Goal: Task Accomplishment & Management: Use online tool/utility

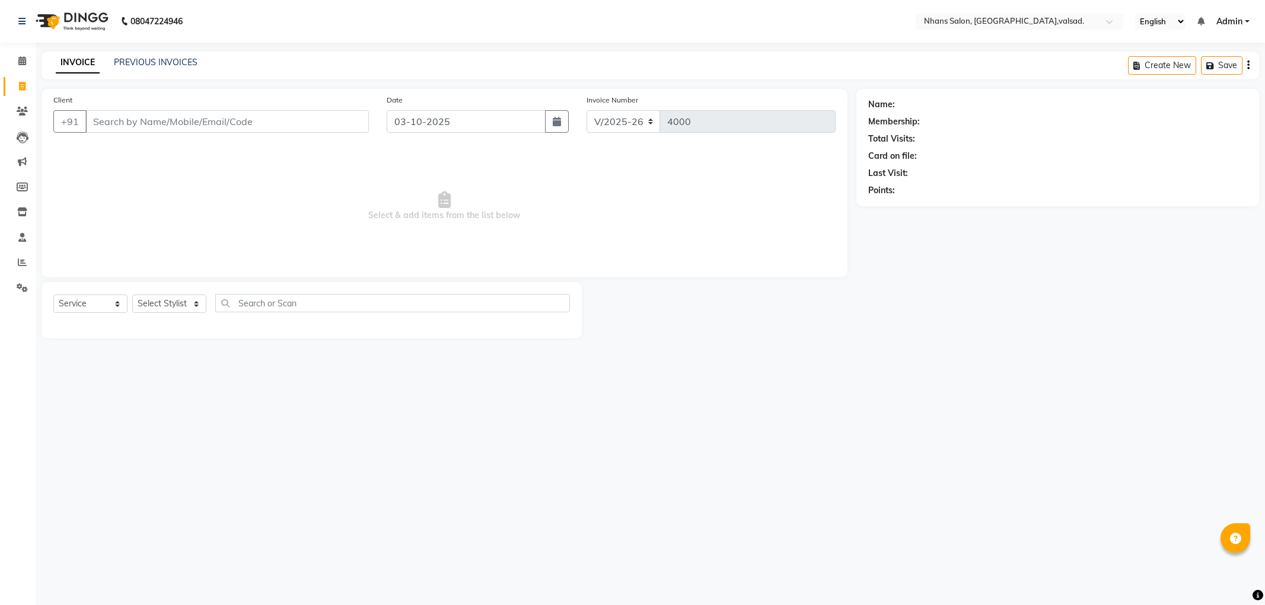
select select "3706"
select select "service"
click at [130, 124] on input "Client" at bounding box center [226, 121] width 283 height 23
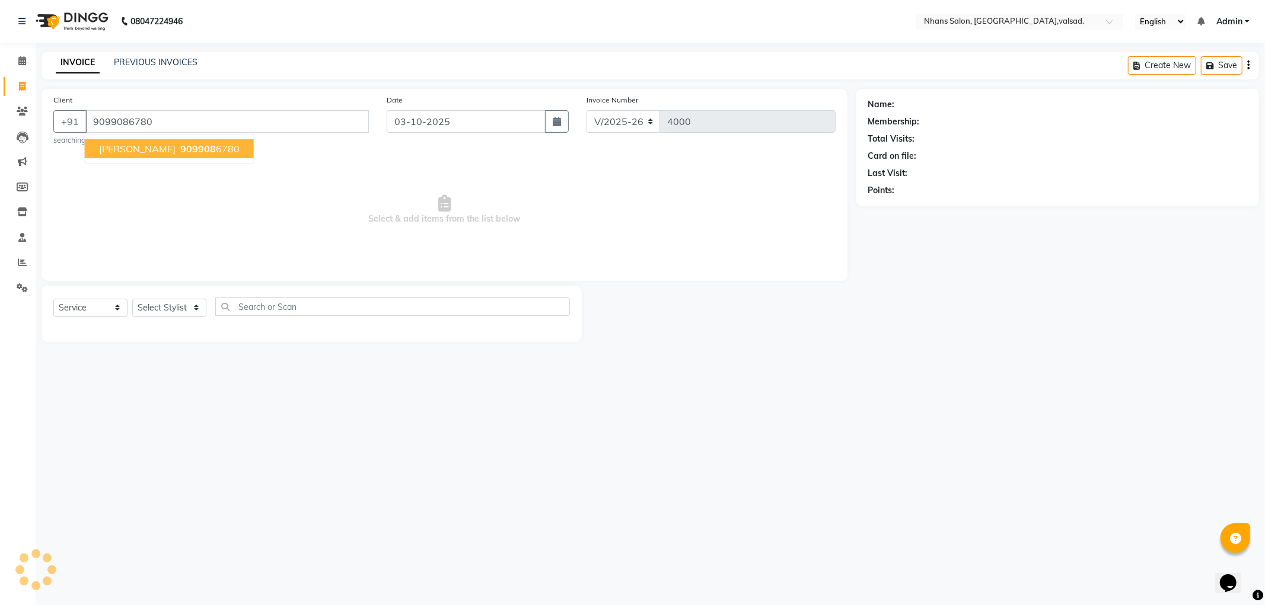
type input "9099086780"
select select "1: Object"
click at [119, 149] on span "[PERSON_NAME]" at bounding box center [137, 149] width 76 height 12
select select "1: Object"
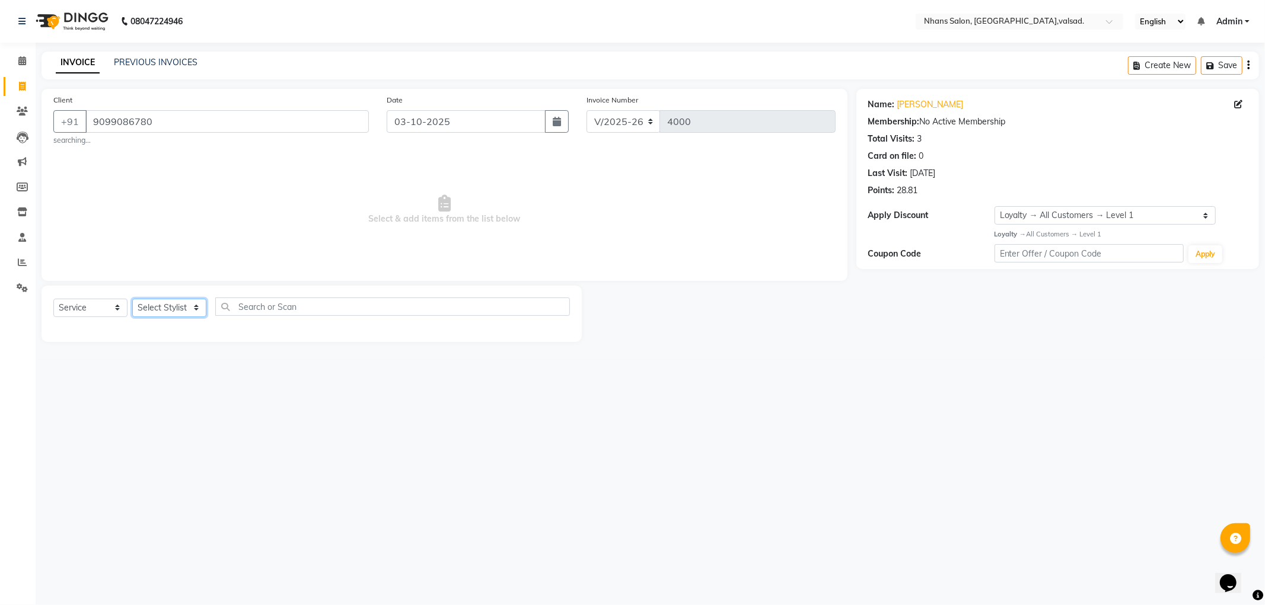
click at [156, 304] on select "Select Stylist [PERSON_NAME] DIVYA [PERSON_NAME] [PERSON_NAME] MEET OWAIS PALAK…" at bounding box center [169, 308] width 74 height 18
select select "20135"
click at [132, 299] on select "Select Stylist [PERSON_NAME] DIVYA [PERSON_NAME] [PERSON_NAME] MEET OWAIS PALAK…" at bounding box center [169, 308] width 74 height 18
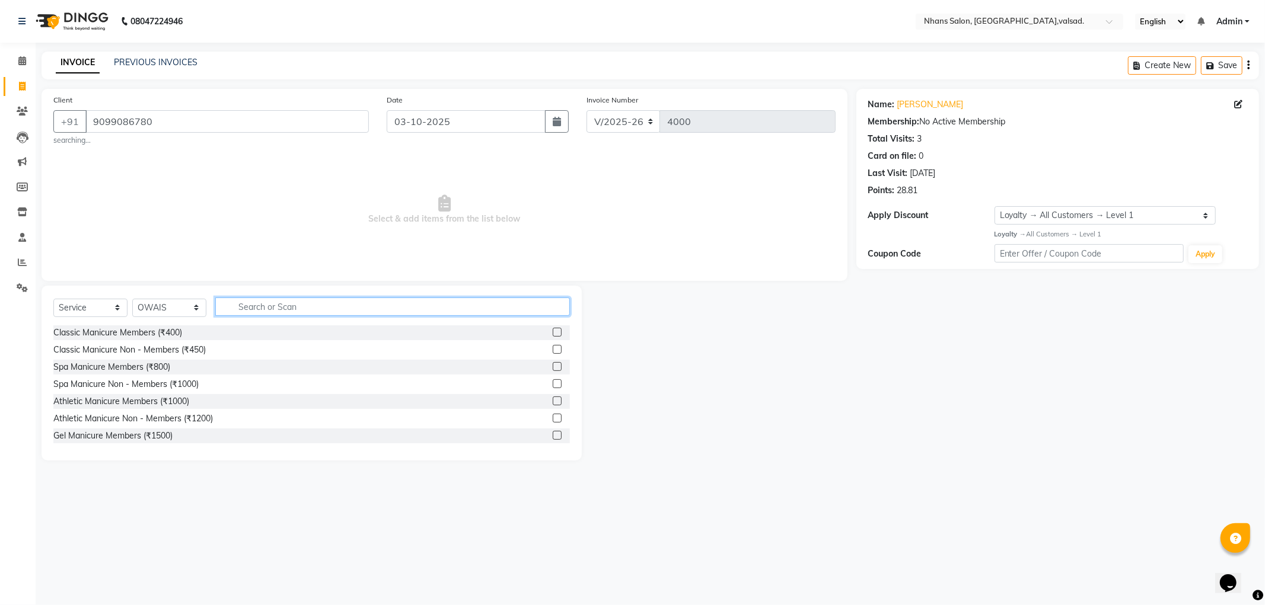
click at [307, 301] on input "text" at bounding box center [392, 307] width 355 height 18
type input "cut"
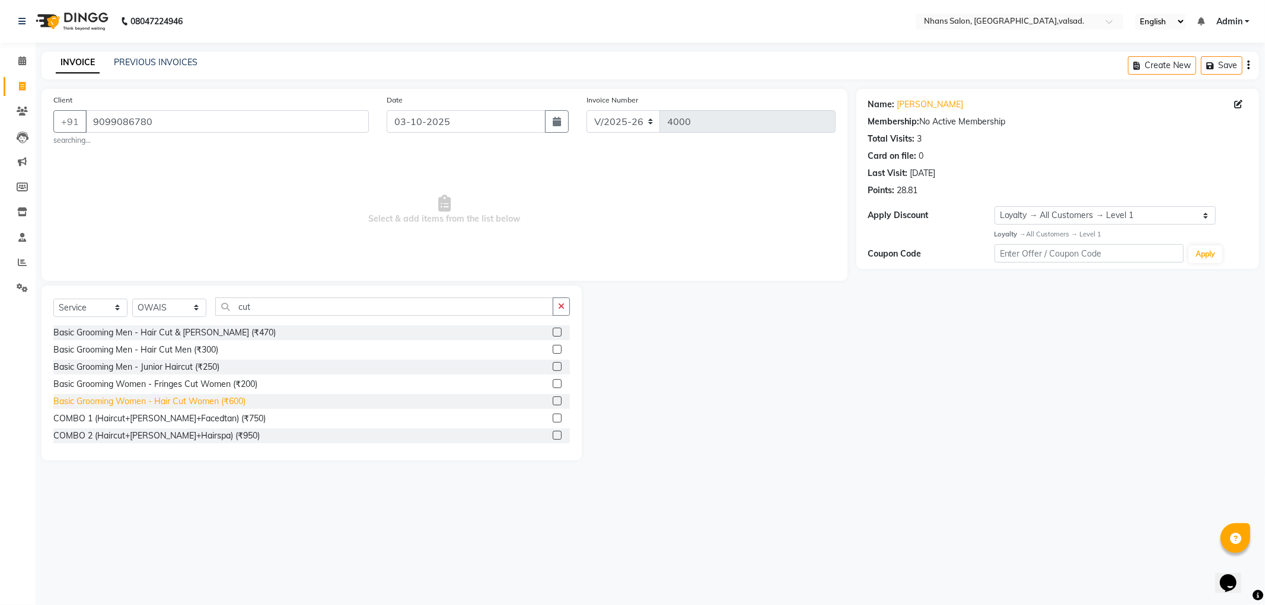
click at [180, 402] on div "Basic Grooming Women - Hair Cut Women (₹600)" at bounding box center [149, 401] width 192 height 12
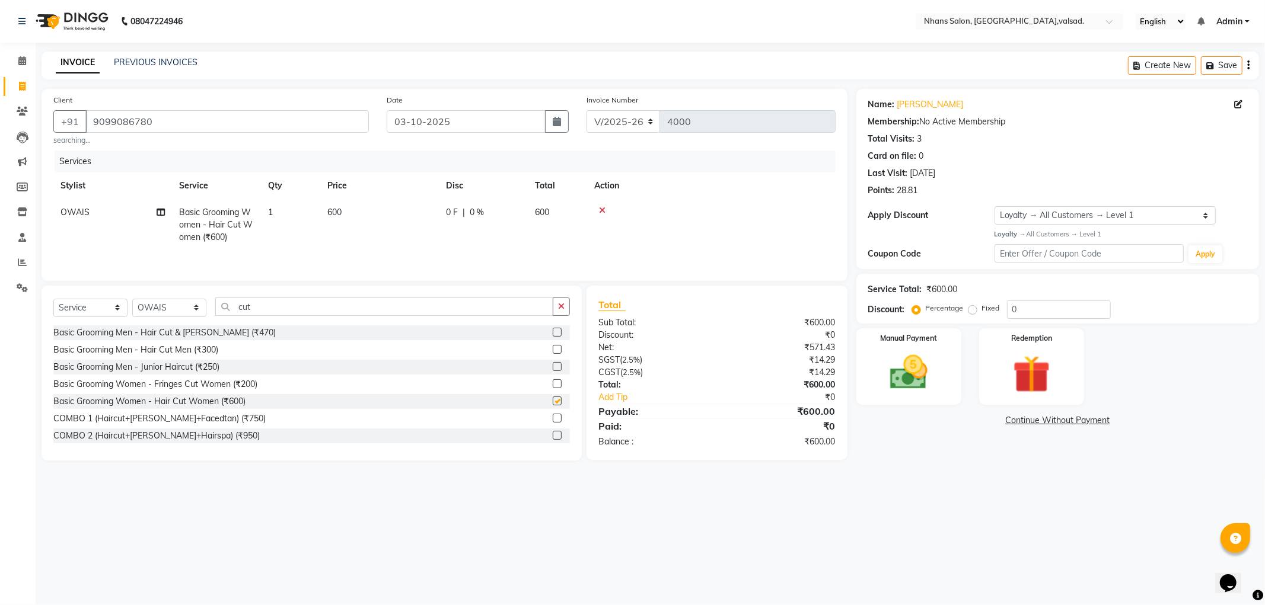
checkbox input "false"
click at [932, 378] on img at bounding box center [908, 372] width 63 height 45
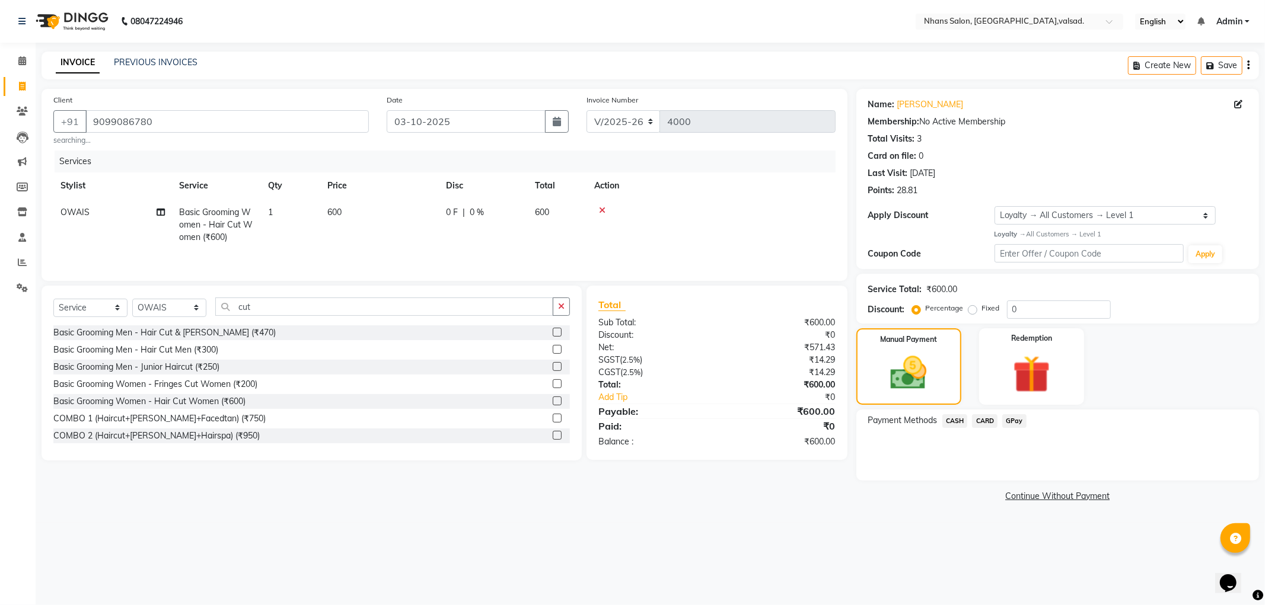
click at [1009, 416] on span "GPay" at bounding box center [1014, 421] width 24 height 14
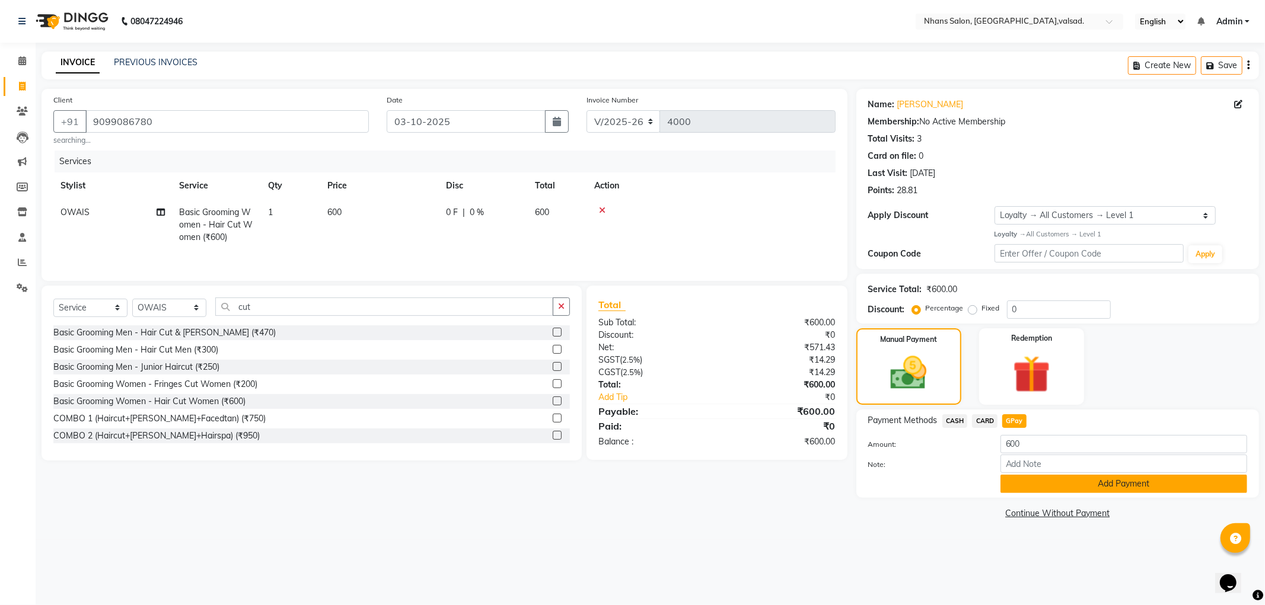
click at [1055, 475] on button "Add Payment" at bounding box center [1123, 484] width 247 height 18
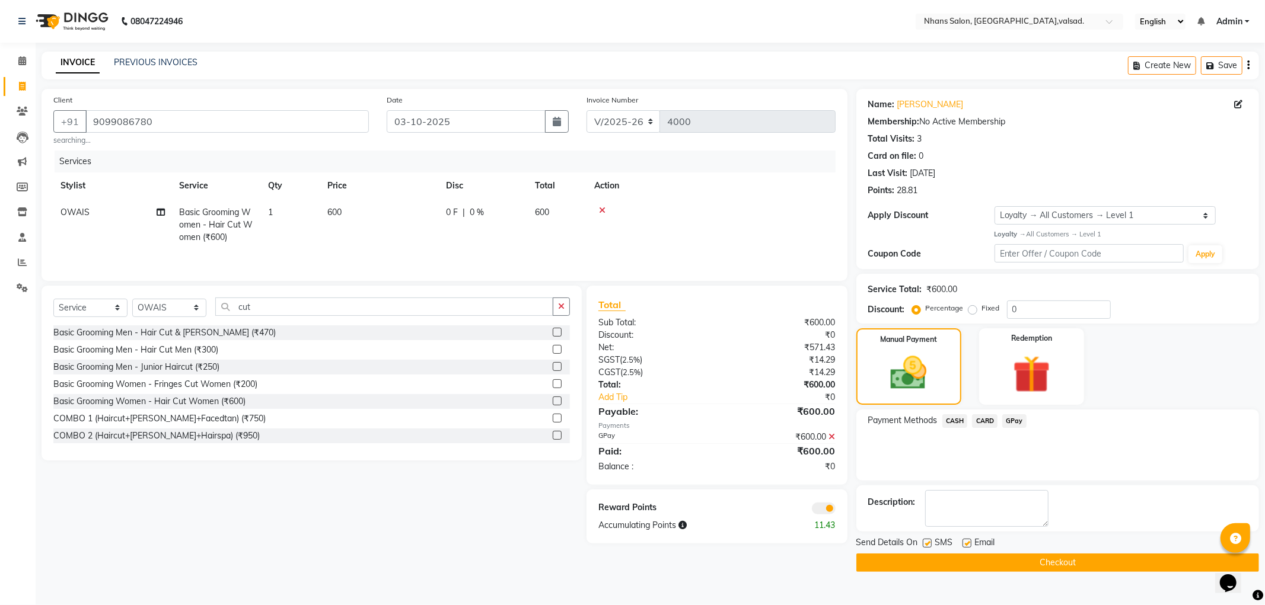
click at [1030, 563] on button "Checkout" at bounding box center [1057, 563] width 403 height 18
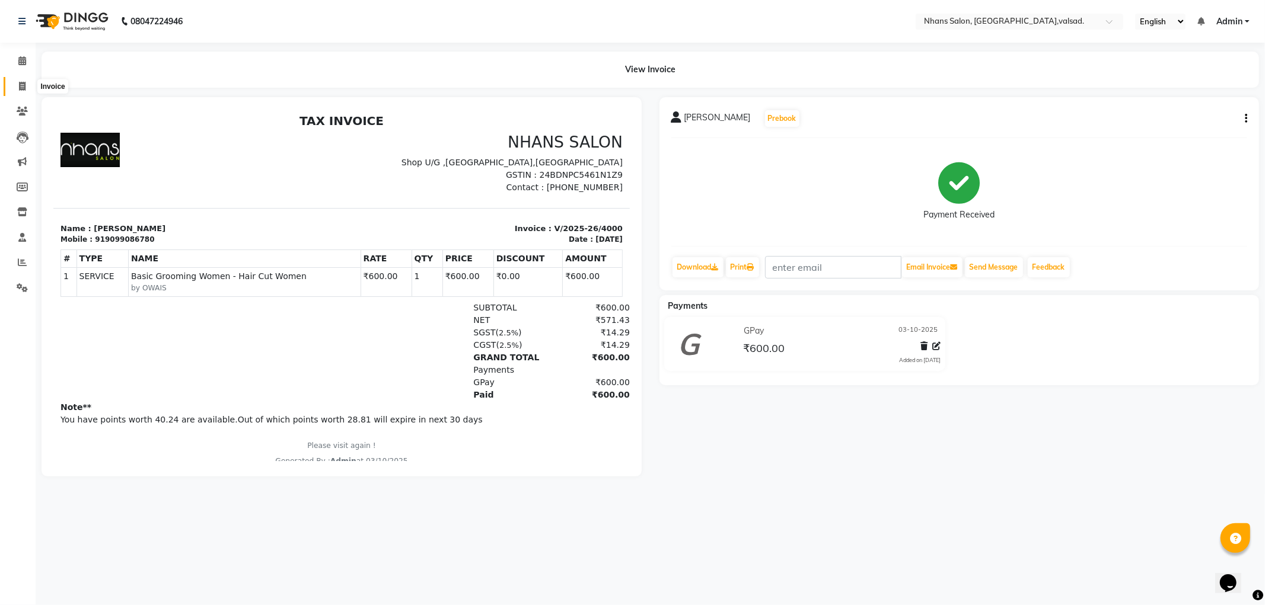
click at [17, 83] on span at bounding box center [22, 87] width 21 height 14
select select "service"
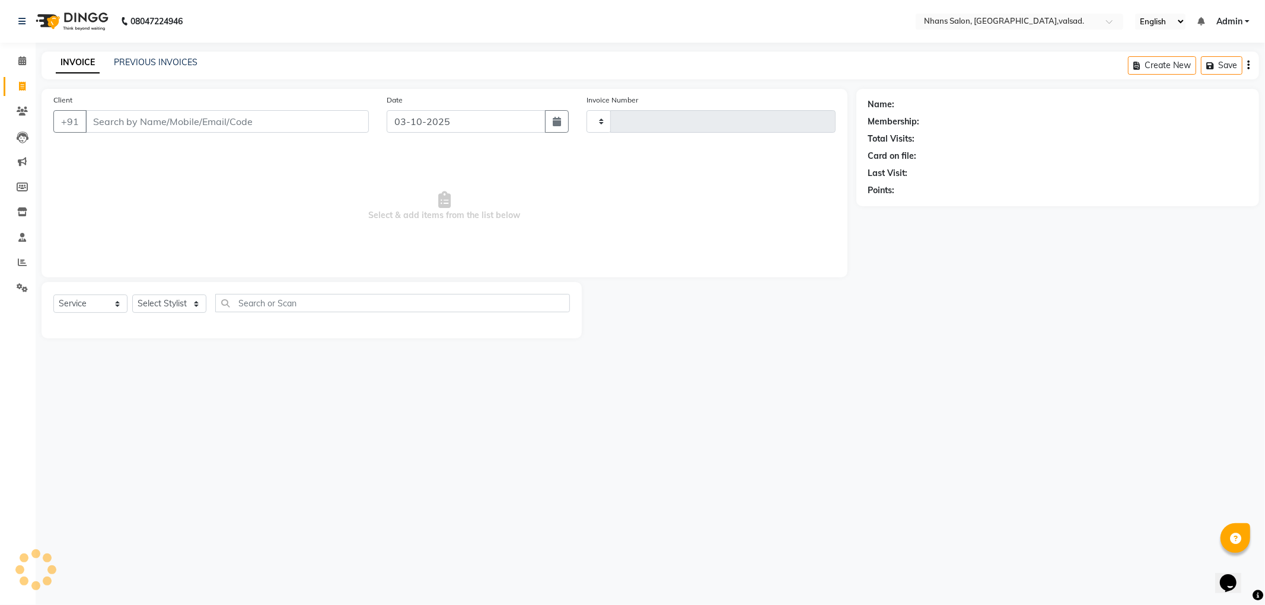
click at [145, 126] on input "Client" at bounding box center [226, 121] width 283 height 23
type input "4001"
select select "3706"
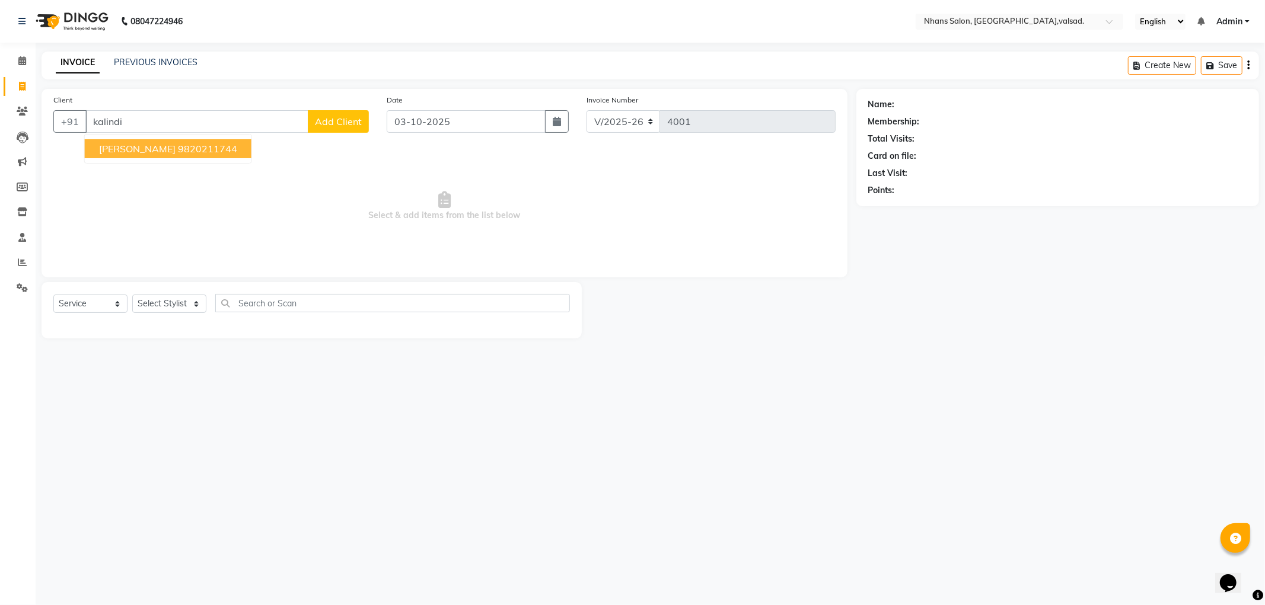
click at [146, 145] on span "[PERSON_NAME]" at bounding box center [137, 149] width 76 height 12
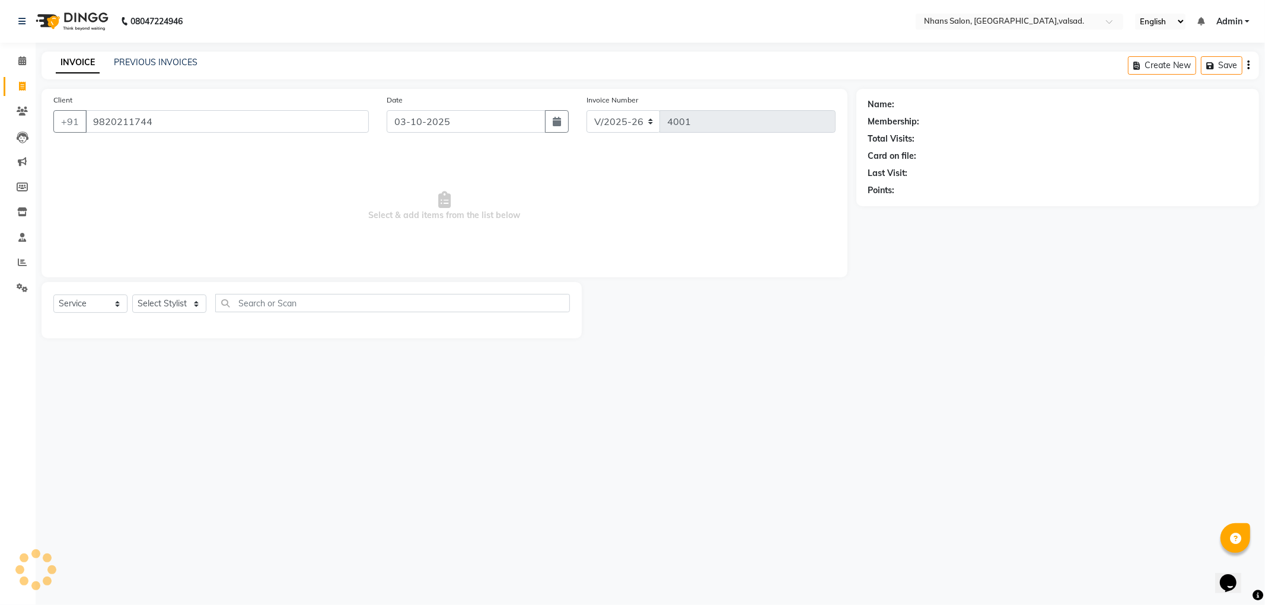
type input "9820211744"
click at [165, 299] on select "Select Stylist [PERSON_NAME] DIVYA [PERSON_NAME] [PERSON_NAME] MEET OWAIS PALAK…" at bounding box center [169, 304] width 74 height 18
select select "36469"
click at [132, 295] on select "Select Stylist [PERSON_NAME] DIVYA [PERSON_NAME] [PERSON_NAME] MEET OWAIS PALAK…" at bounding box center [169, 304] width 74 height 18
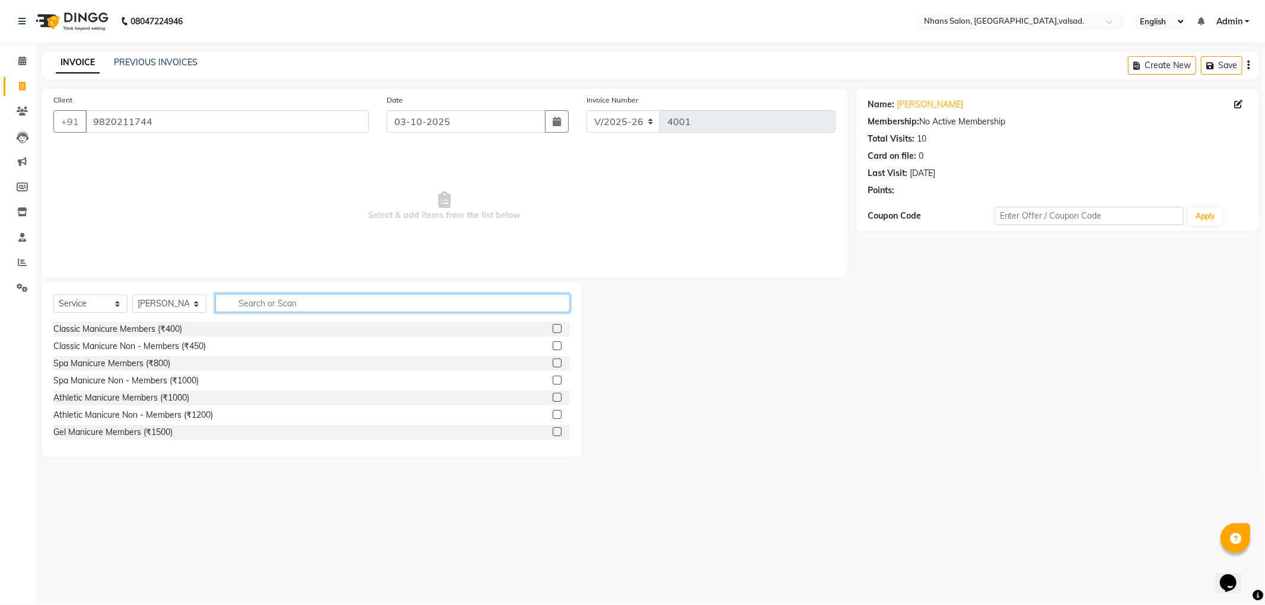
click at [285, 295] on input "text" at bounding box center [392, 303] width 355 height 18
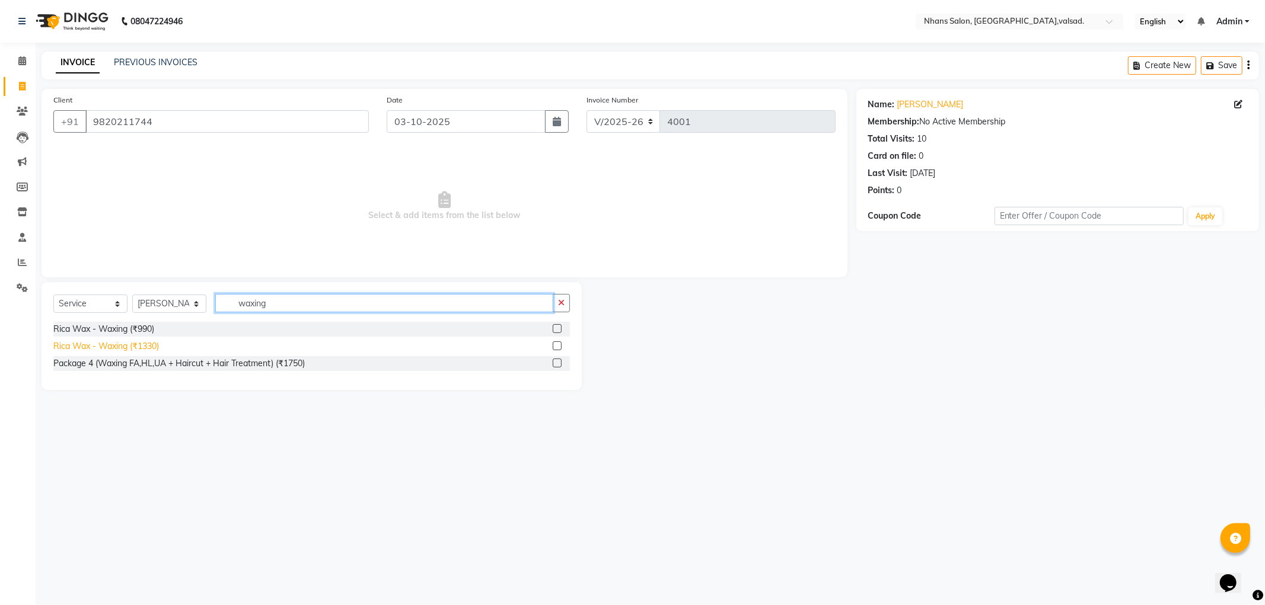
type input "waxing"
click at [131, 349] on div "Rica Wax - Waxing (₹1330)" at bounding box center [106, 346] width 106 height 12
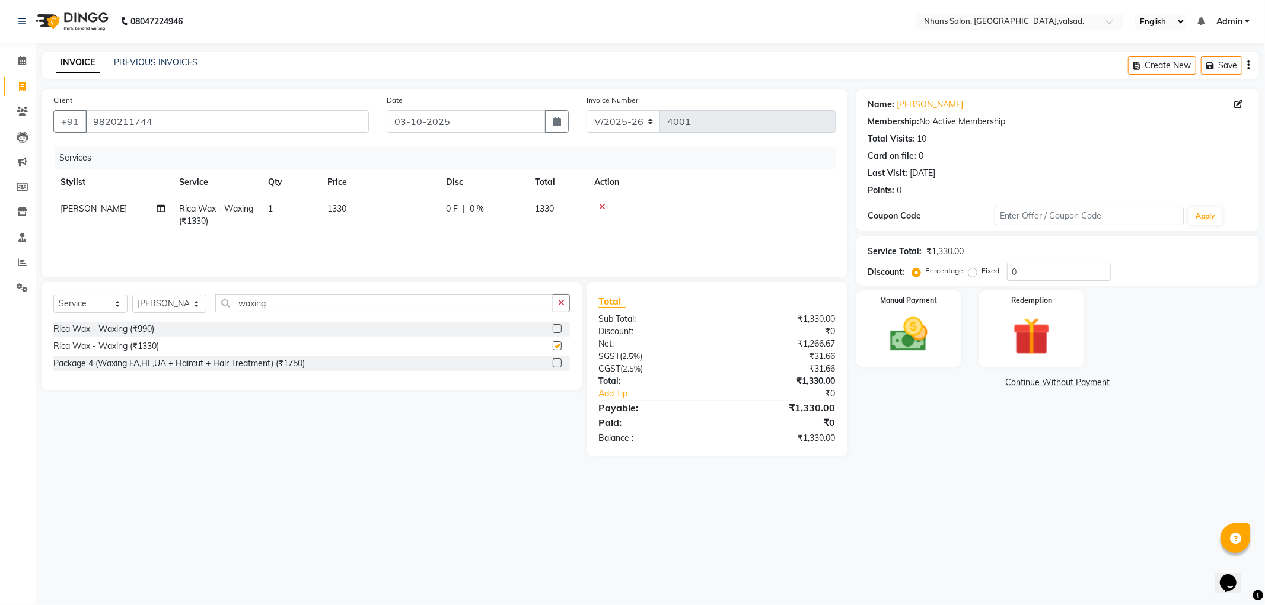
checkbox input "false"
click at [166, 307] on select "Select Stylist [PERSON_NAME] DIVYA [PERSON_NAME] [PERSON_NAME] MEET OWAIS PALAK…" at bounding box center [169, 304] width 74 height 18
select select "64826"
click at [132, 295] on select "Select Stylist [PERSON_NAME] DIVYA [PERSON_NAME] [PERSON_NAME] MEET OWAIS PALAK…" at bounding box center [169, 304] width 74 height 18
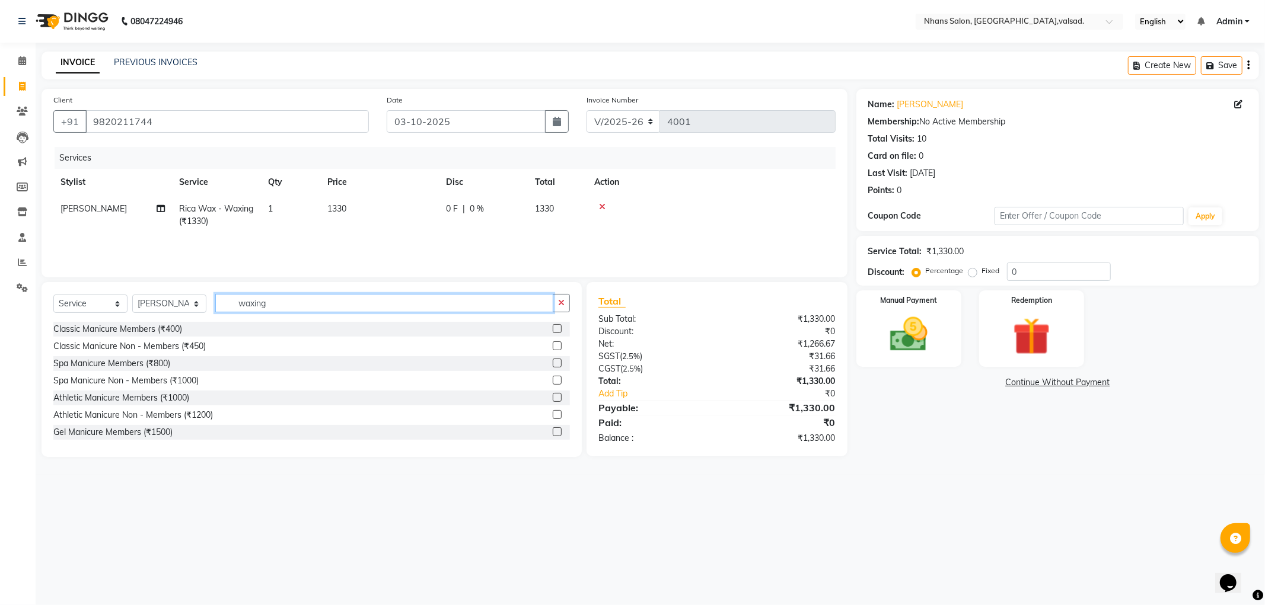
drag, startPoint x: 313, startPoint y: 298, endPoint x: 177, endPoint y: 302, distance: 136.4
click at [177, 302] on div "Select Service Product Membership Package Voucher Prepaid Gift Card Select Styl…" at bounding box center [311, 308] width 516 height 28
type input "cut"
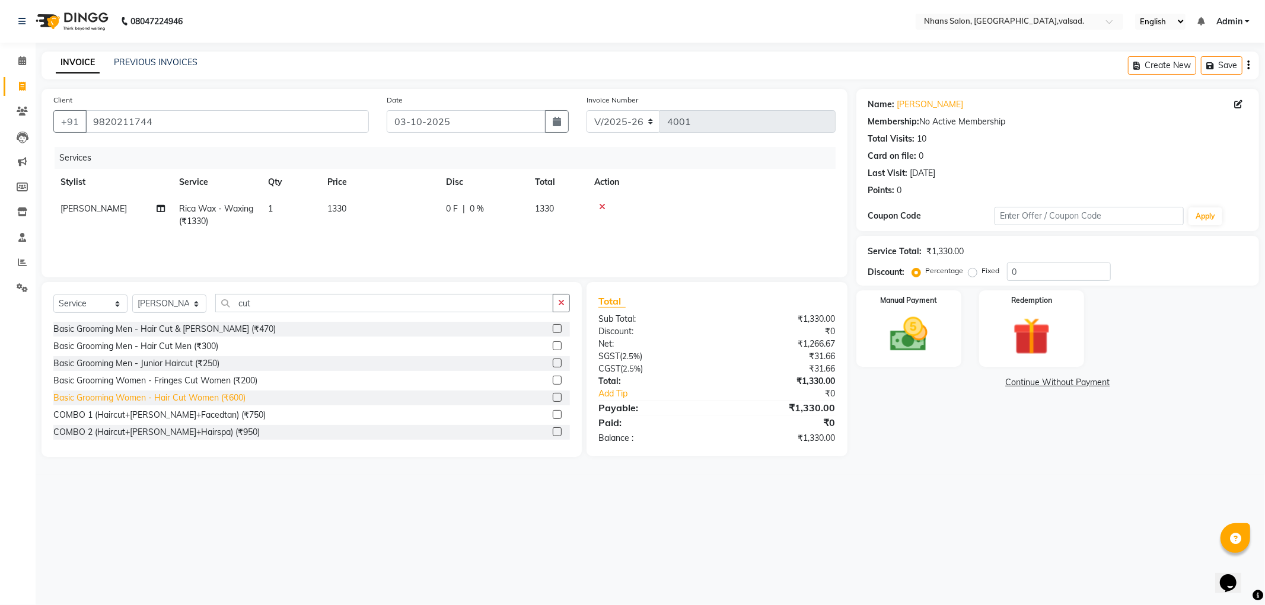
click at [217, 392] on div "Basic Grooming Women - Hair Cut Women (₹600)" at bounding box center [149, 398] width 192 height 12
checkbox input "false"
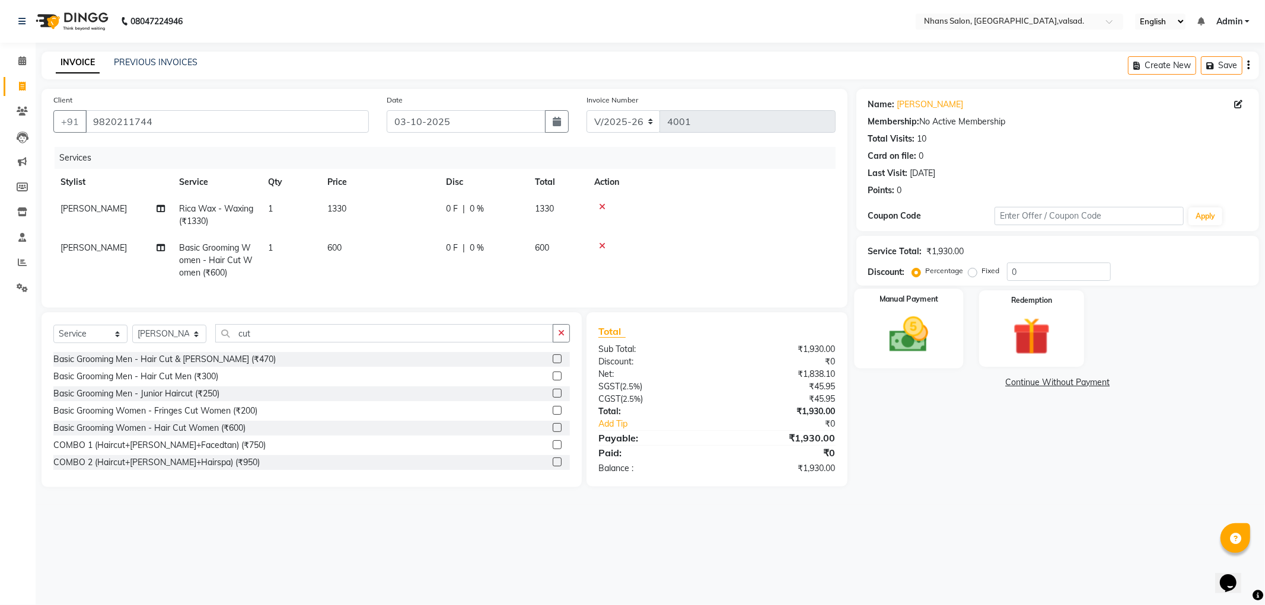
click at [884, 329] on img at bounding box center [908, 334] width 63 height 45
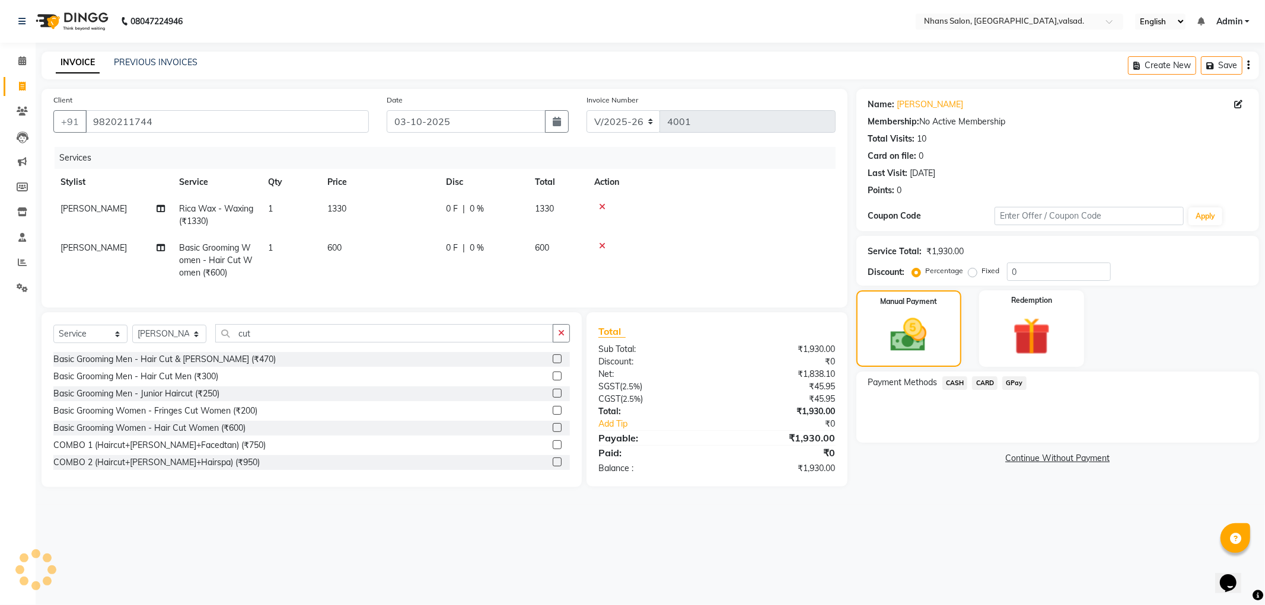
click at [958, 395] on div "Payment Methods CASH CARD GPay" at bounding box center [1057, 407] width 403 height 71
click at [955, 376] on div "CASH" at bounding box center [952, 384] width 30 height 16
click at [958, 383] on span "CASH" at bounding box center [954, 383] width 25 height 14
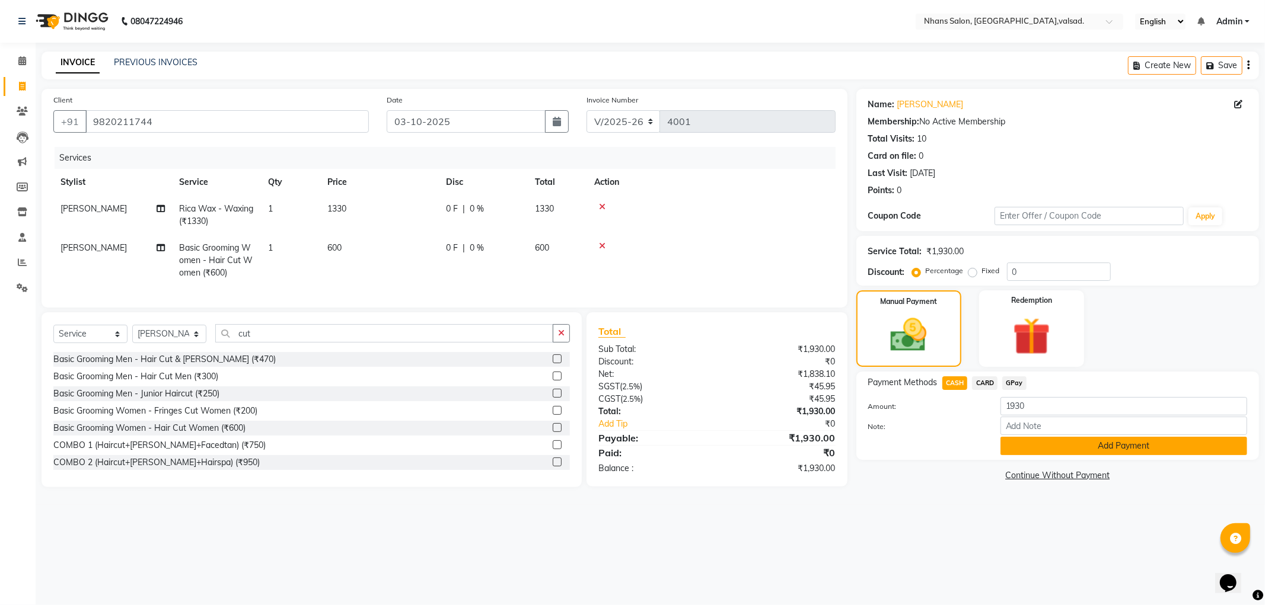
click at [1054, 449] on button "Add Payment" at bounding box center [1123, 446] width 247 height 18
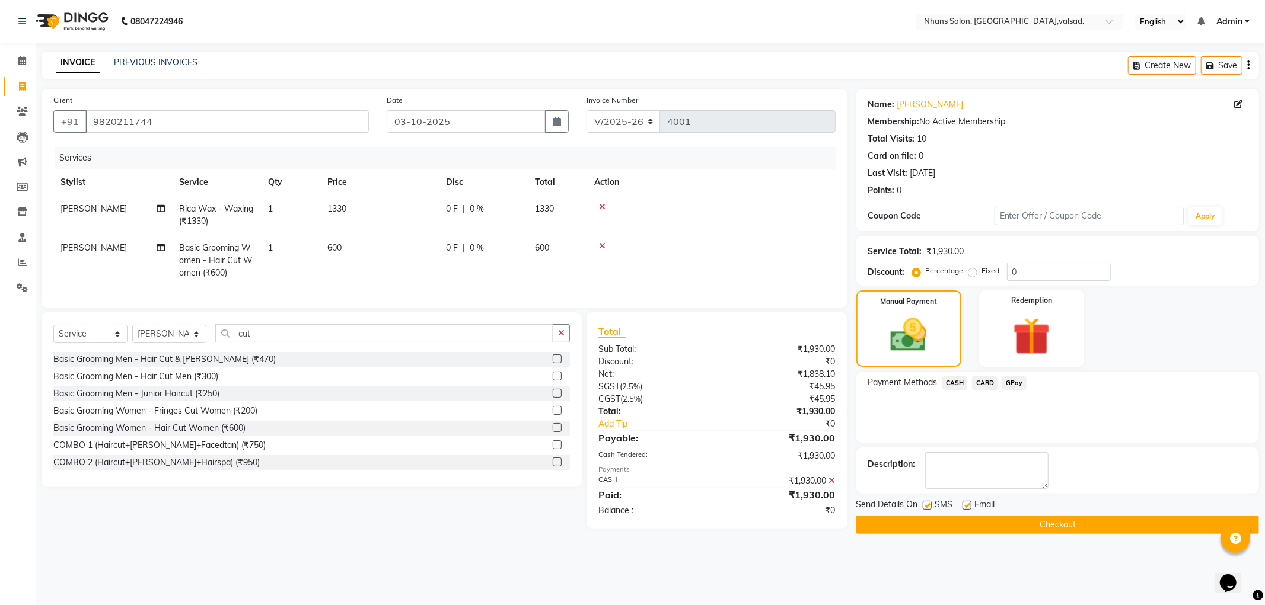
drag, startPoint x: 1264, startPoint y: 473, endPoint x: 1264, endPoint y: 505, distance: 32.0
click at [1264, 505] on div "Name: [PERSON_NAME] Membership: No Active Membership Total Visits: 10 Card on f…" at bounding box center [1061, 311] width 411 height 445
click at [1115, 521] on button "Checkout" at bounding box center [1057, 525] width 403 height 18
